Goal: Task Accomplishment & Management: Manage account settings

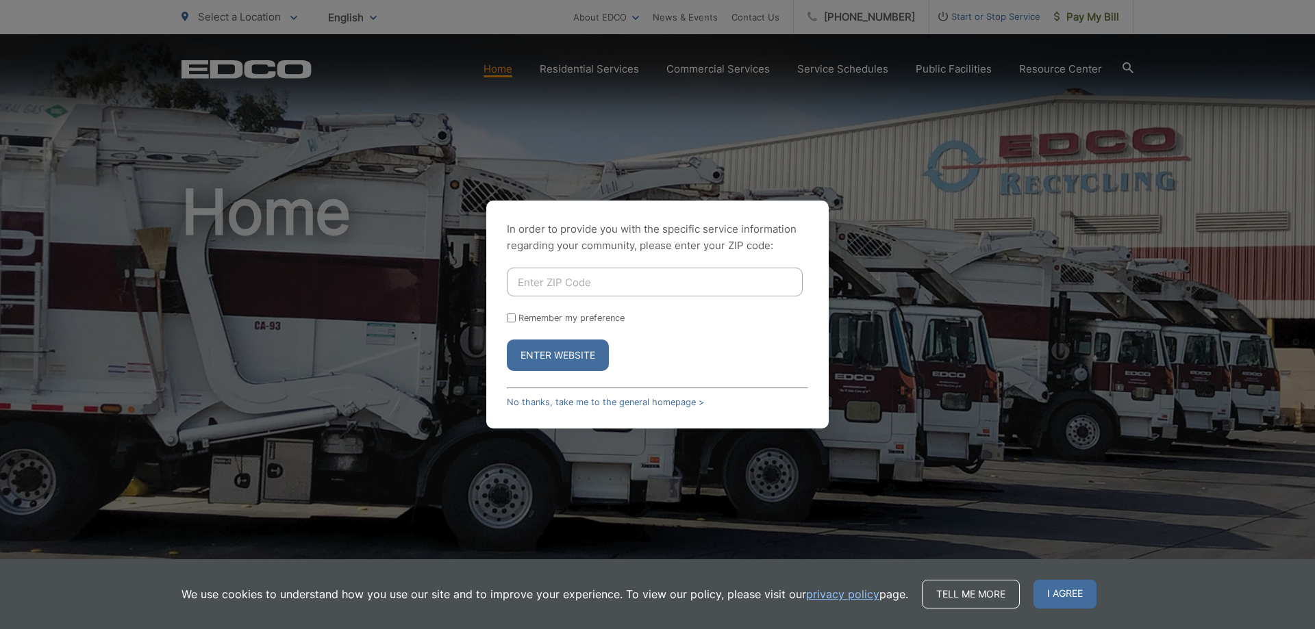
click at [597, 284] on input "Enter ZIP Code" at bounding box center [655, 282] width 296 height 29
type input "91901"
click at [507, 340] on button "Enter Website" at bounding box center [558, 356] width 102 height 32
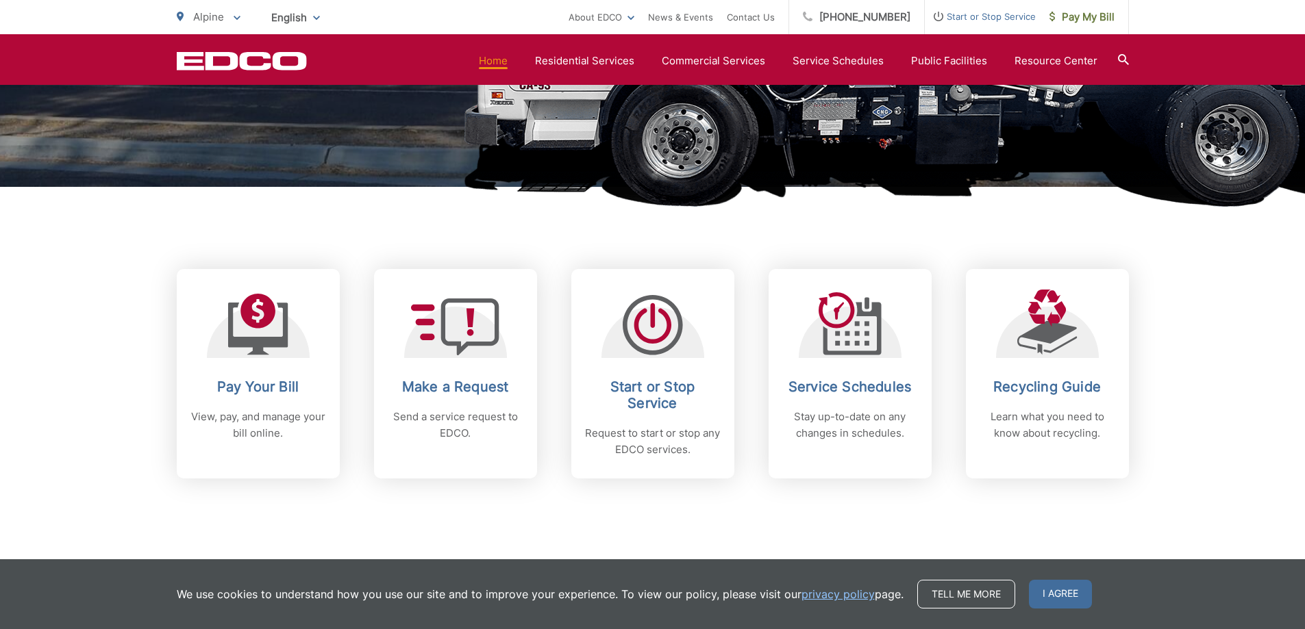
scroll to position [548, 0]
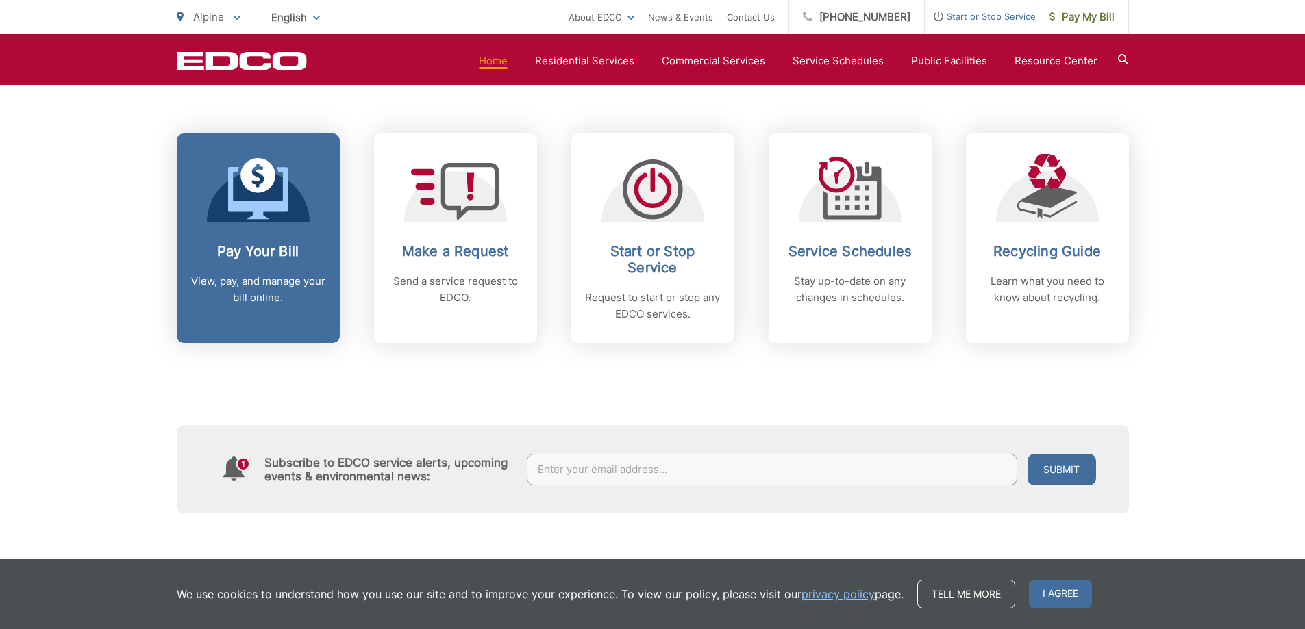
click at [290, 283] on p "View, pay, and manage your bill online." at bounding box center [258, 289] width 136 height 33
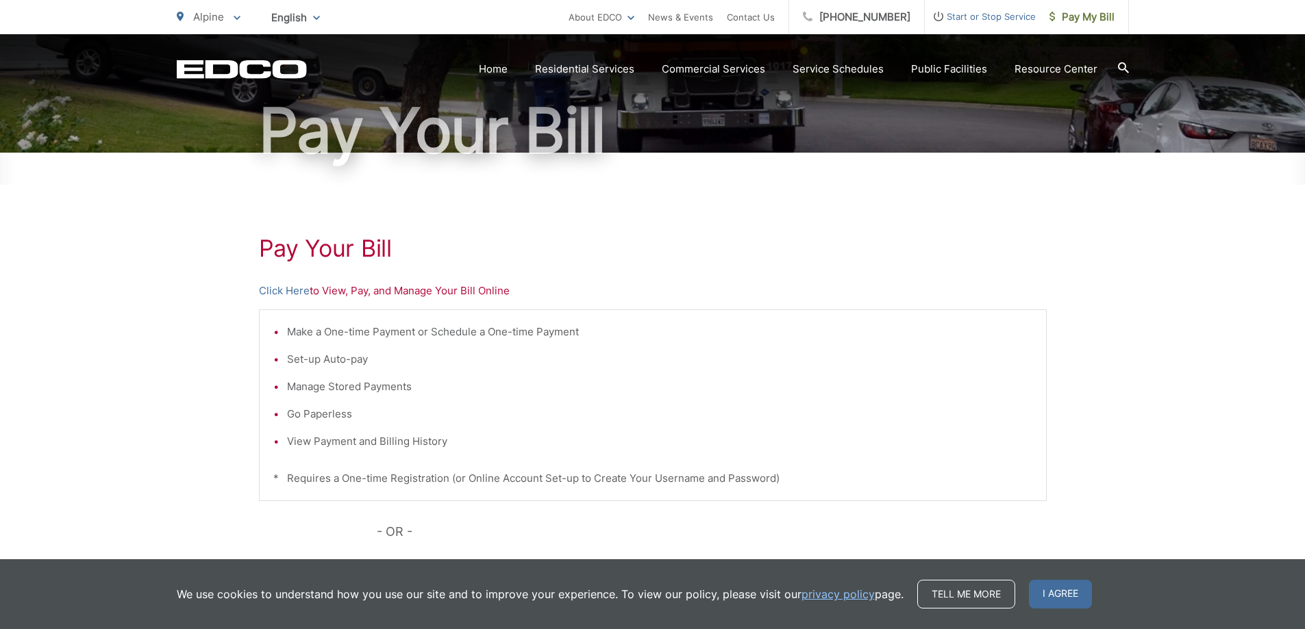
scroll to position [274, 0]
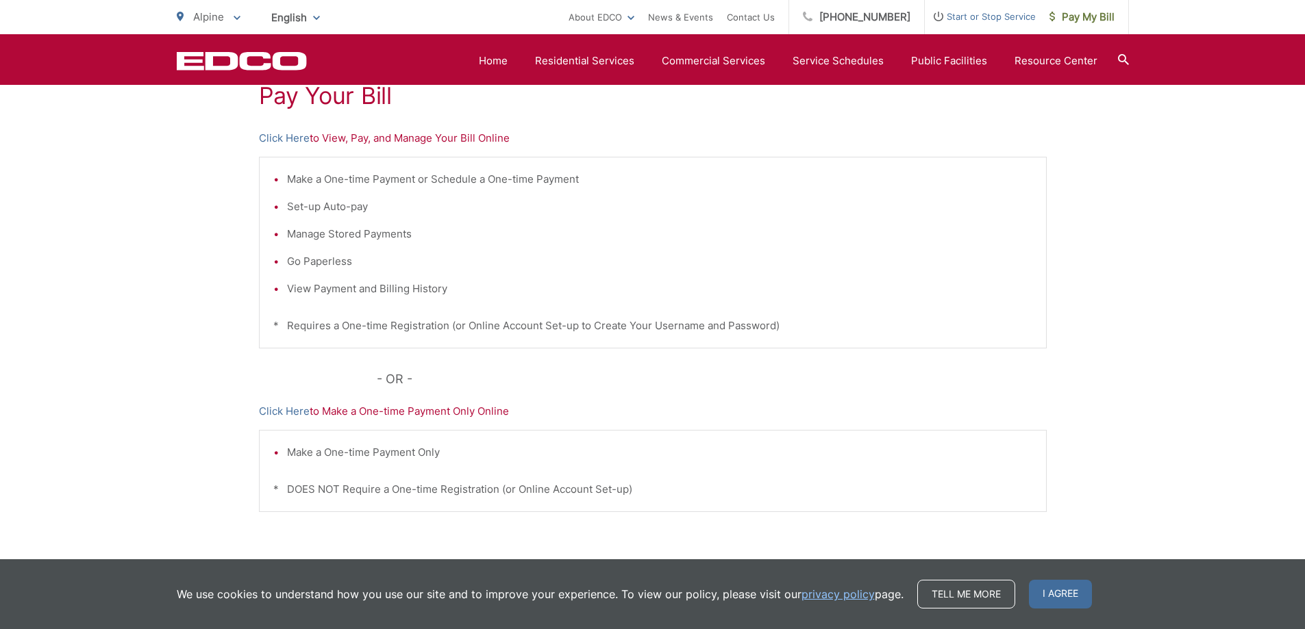
click at [408, 140] on p "Click Here to View, Pay, and Manage Your Bill Online" at bounding box center [653, 138] width 788 height 16
click at [273, 135] on link "Click Here" at bounding box center [284, 138] width 51 height 16
